Goal: Find specific page/section: Find specific page/section

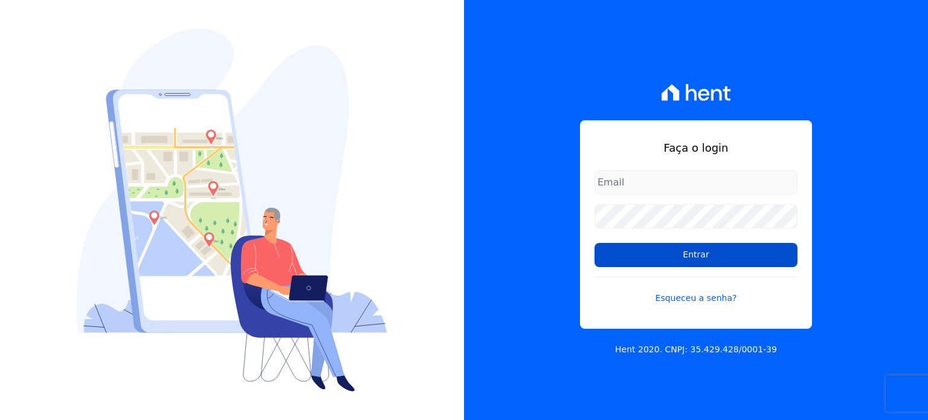
type input "[EMAIL_ADDRESS][DOMAIN_NAME]"
click at [716, 253] on input "Entrar" at bounding box center [695, 255] width 203 height 24
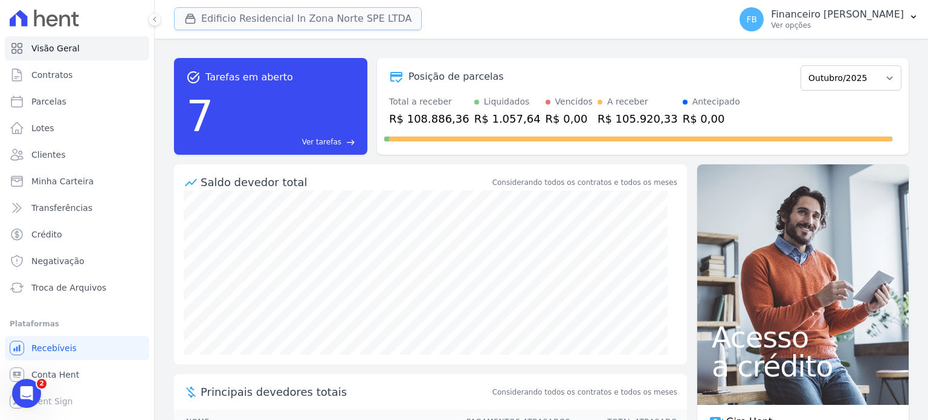
click at [327, 11] on button "Edificio Residencial In Zona Norte SPE LTDA" at bounding box center [298, 18] width 248 height 23
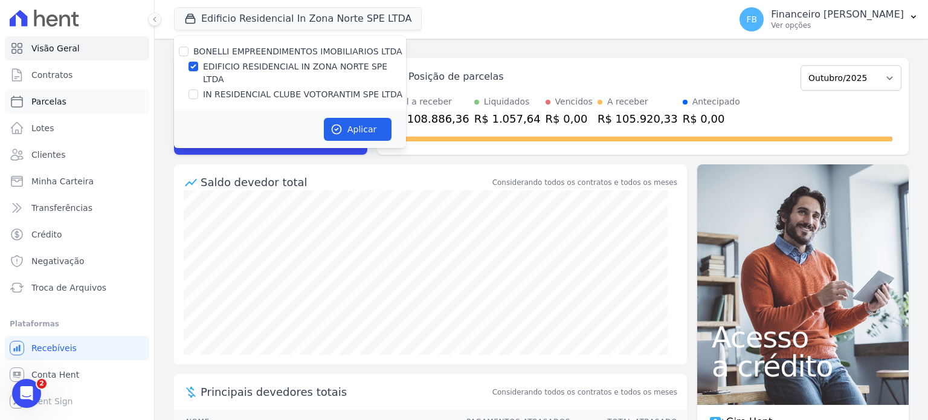
click at [74, 99] on link "Parcelas" at bounding box center [77, 101] width 144 height 24
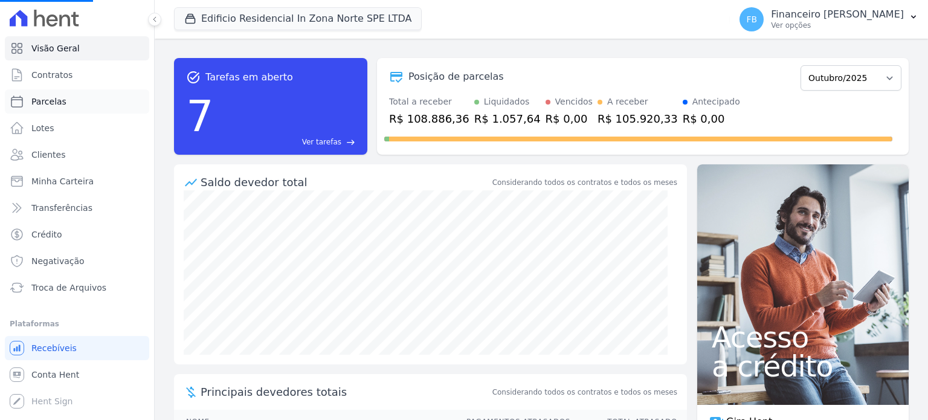
select select
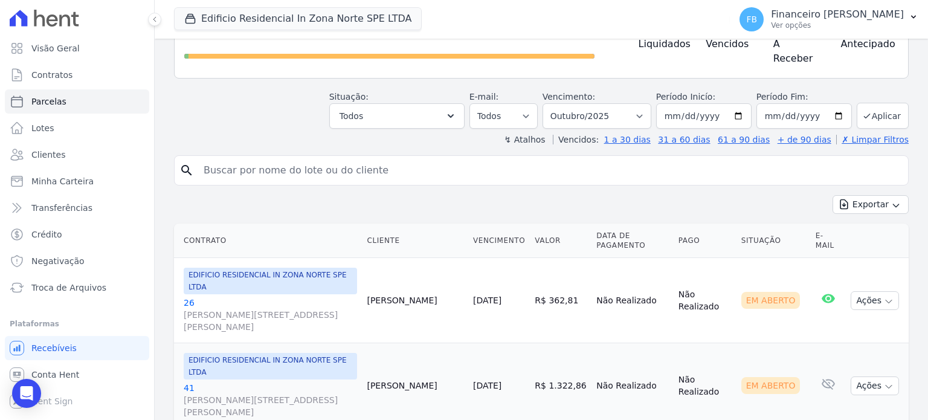
scroll to position [121, 0]
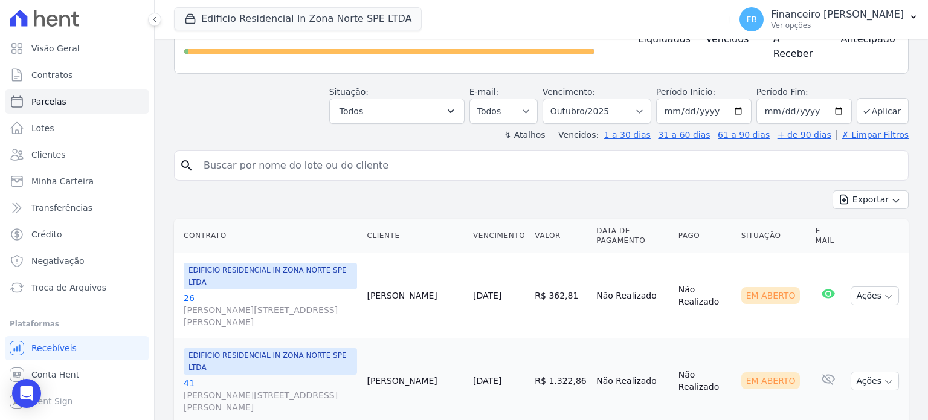
click at [287, 161] on input "search" at bounding box center [549, 165] width 707 height 24
